Goal: Task Accomplishment & Management: Manage account settings

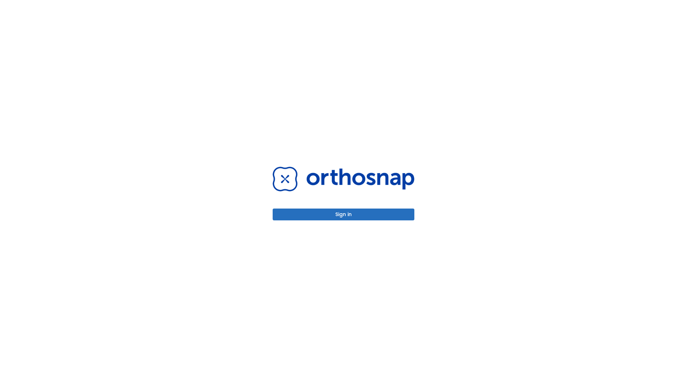
click at [344, 214] on button "Sign in" at bounding box center [344, 214] width 142 height 12
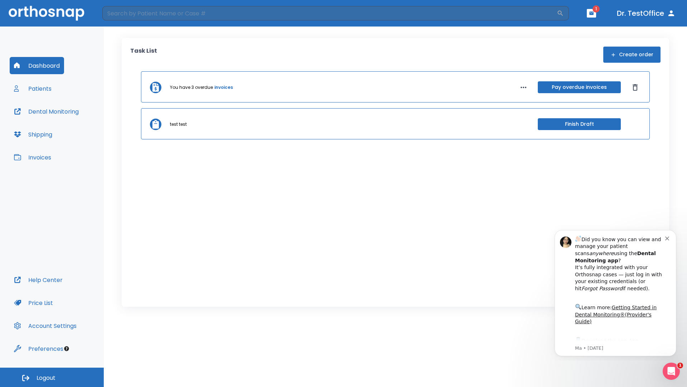
click at [52, 377] on span "Logout" at bounding box center [46, 378] width 19 height 8
